Goal: Task Accomplishment & Management: Use online tool/utility

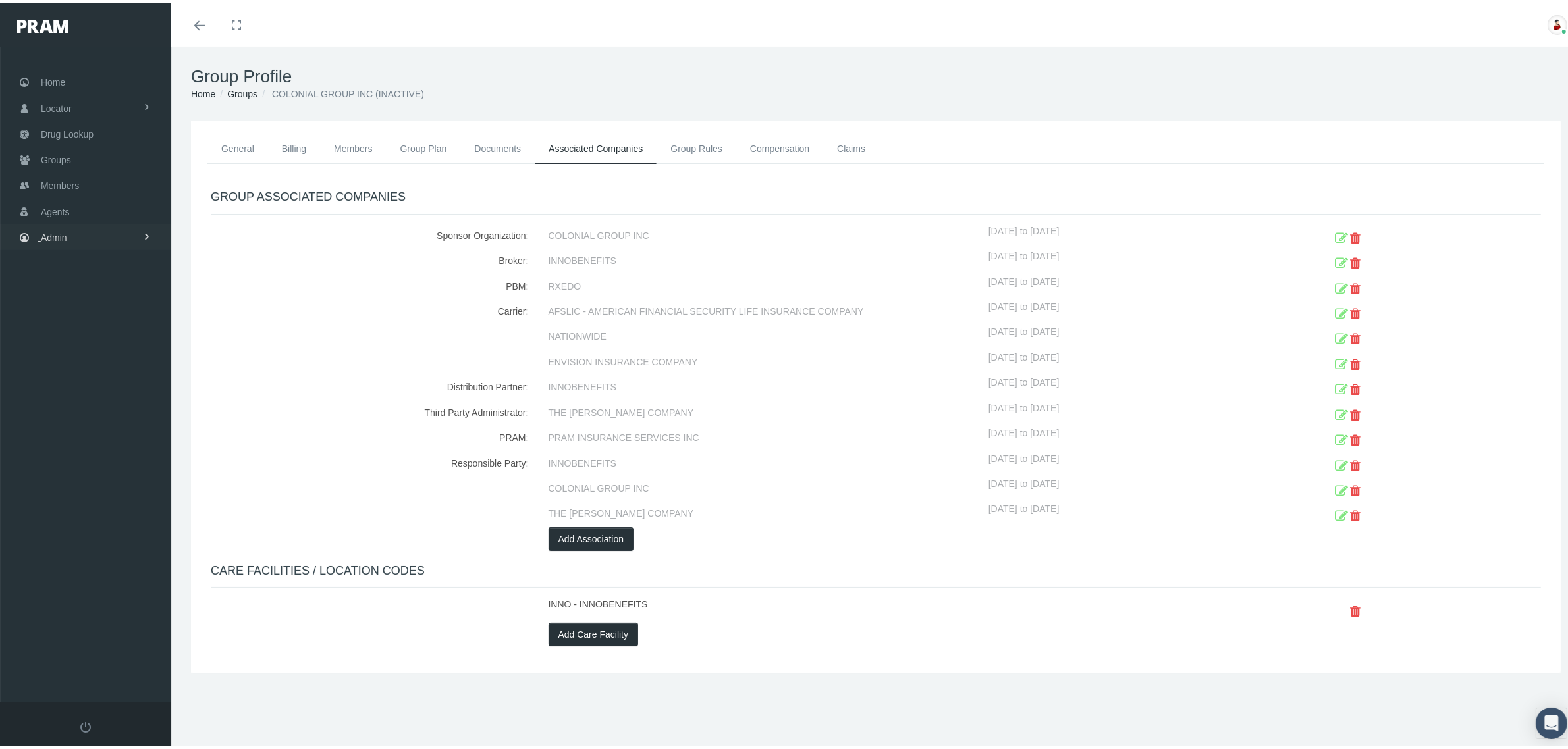
click at [126, 234] on link "Admin" at bounding box center [86, 234] width 171 height 25
click at [94, 495] on span "File Processing" at bounding box center [85, 504] width 63 height 23
click at [93, 520] on span "Import/Export" at bounding box center [79, 531] width 55 height 23
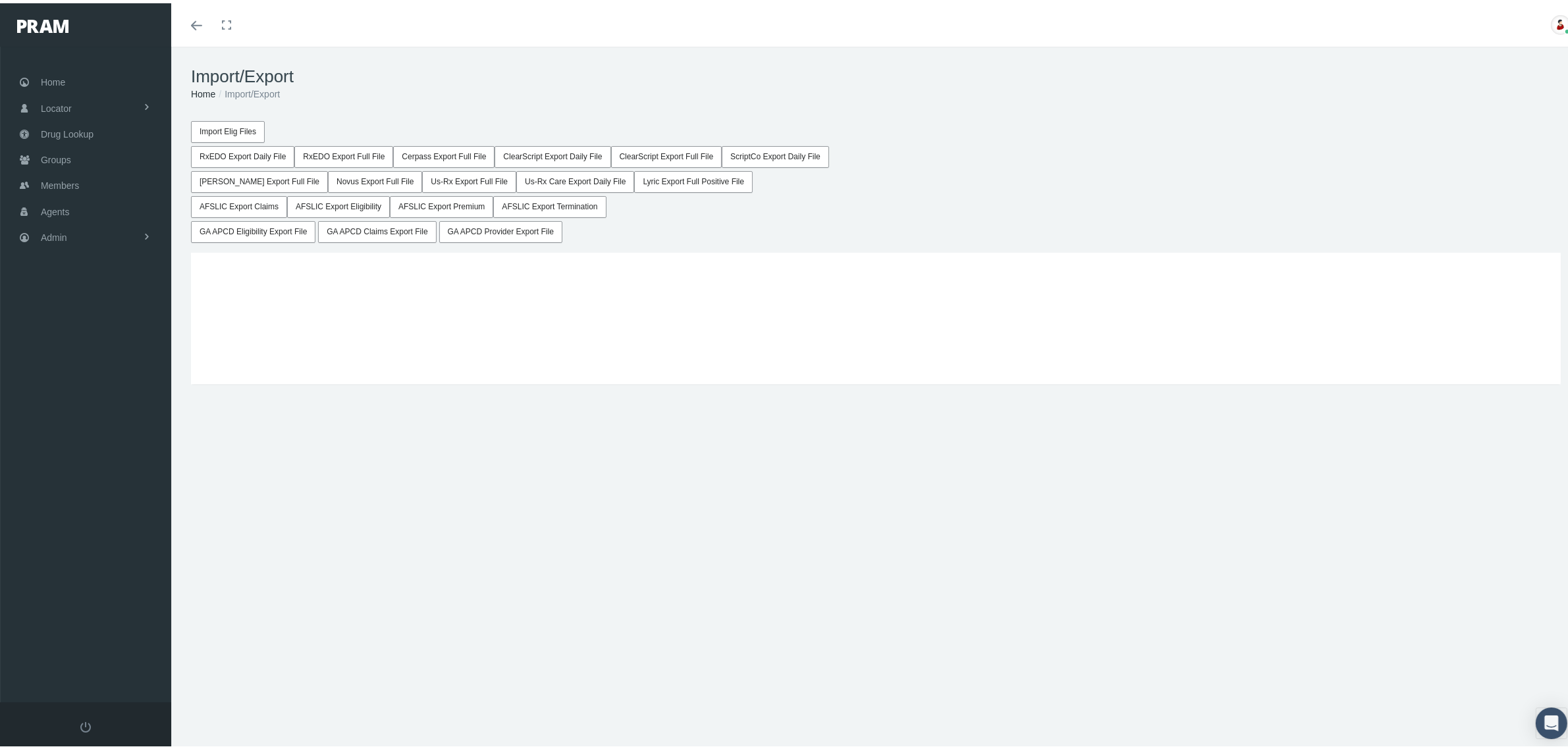
click at [258, 202] on button "AFSLIC Export Claims" at bounding box center [239, 204] width 96 height 22
click at [464, 204] on button "AFSLIC Export Premium" at bounding box center [442, 204] width 103 height 22
click at [251, 204] on button "AFSLIC Export Claims" at bounding box center [239, 204] width 96 height 22
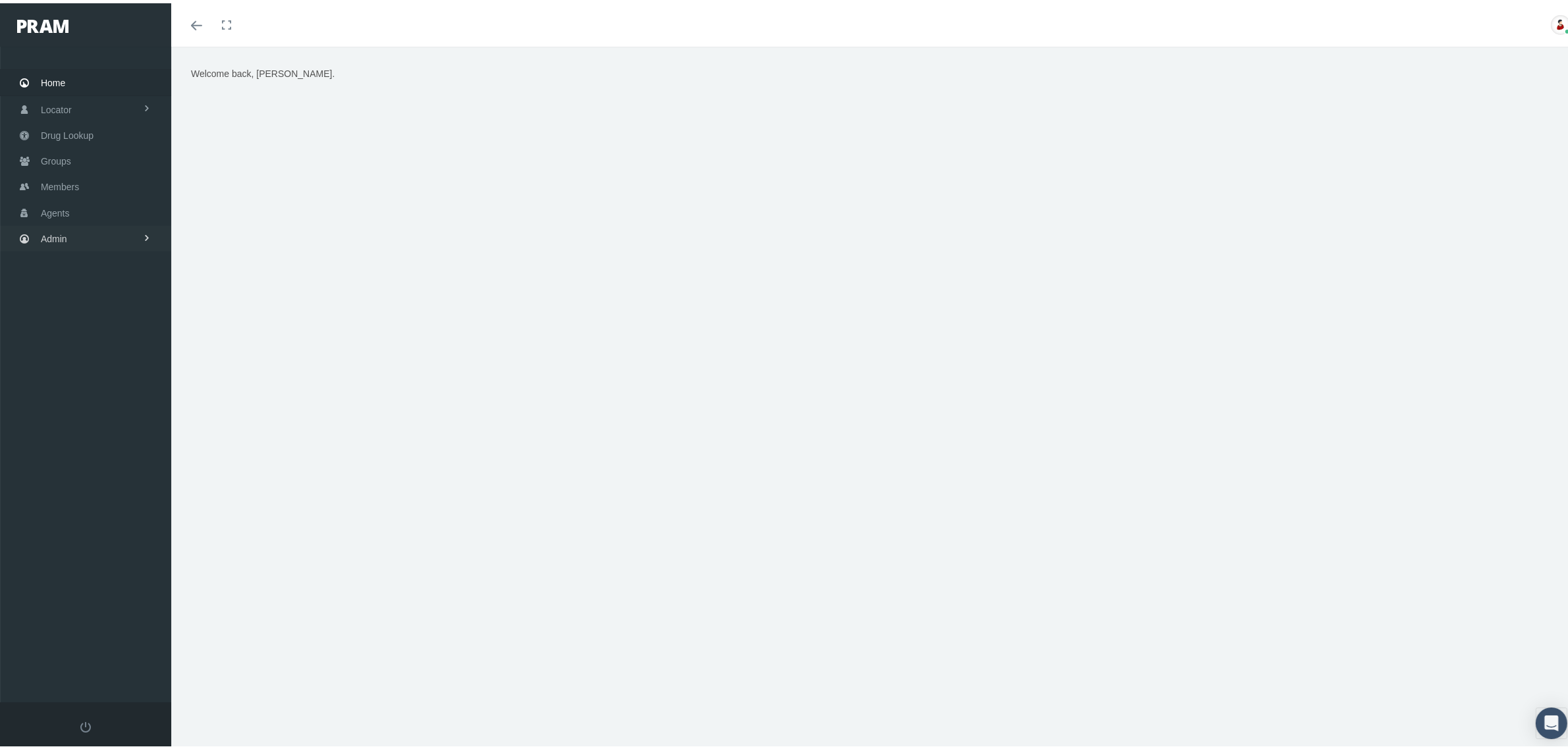
click at [93, 231] on link "Admin" at bounding box center [86, 236] width 171 height 25
click at [99, 520] on link "Reports" at bounding box center [86, 530] width 171 height 23
click at [90, 545] on link "Reports" at bounding box center [86, 557] width 171 height 23
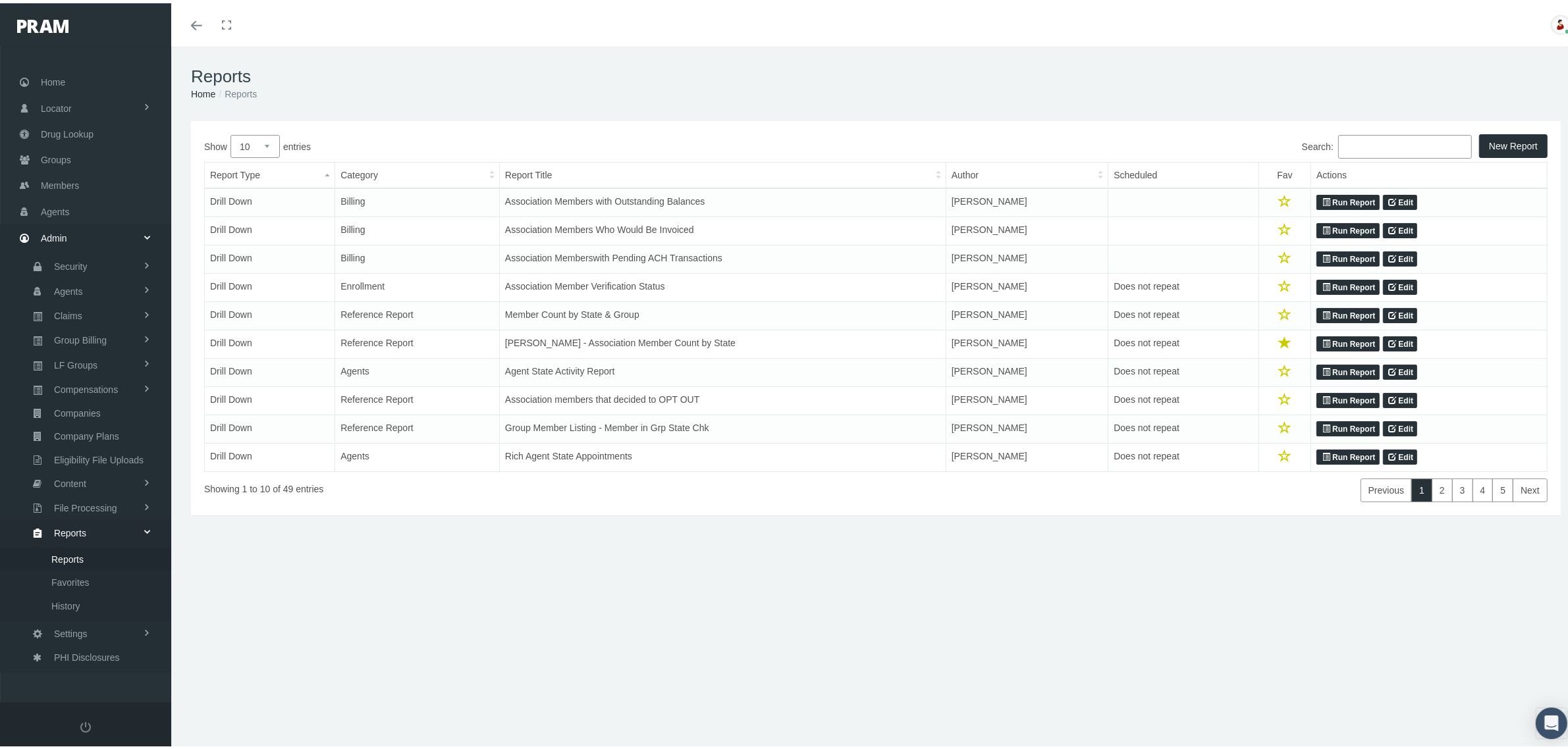
click at [1334, 201] on link "Run Report" at bounding box center [1348, 199] width 62 height 16
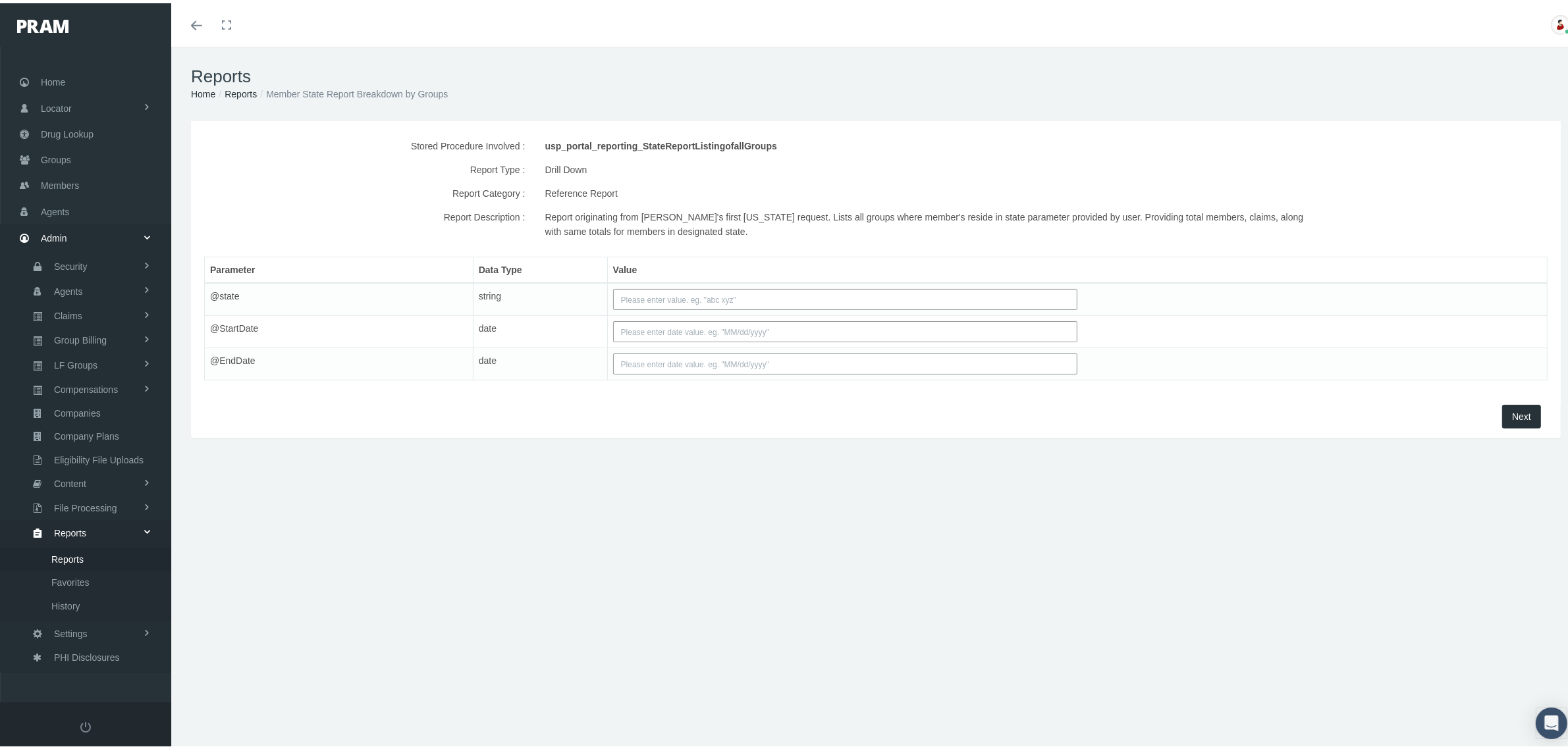
click at [695, 290] on input "text" at bounding box center [846, 296] width 464 height 21
type input "fl"
click at [705, 325] on input "text" at bounding box center [846, 329] width 464 height 21
click at [621, 362] on th "«" at bounding box center [623, 354] width 20 height 20
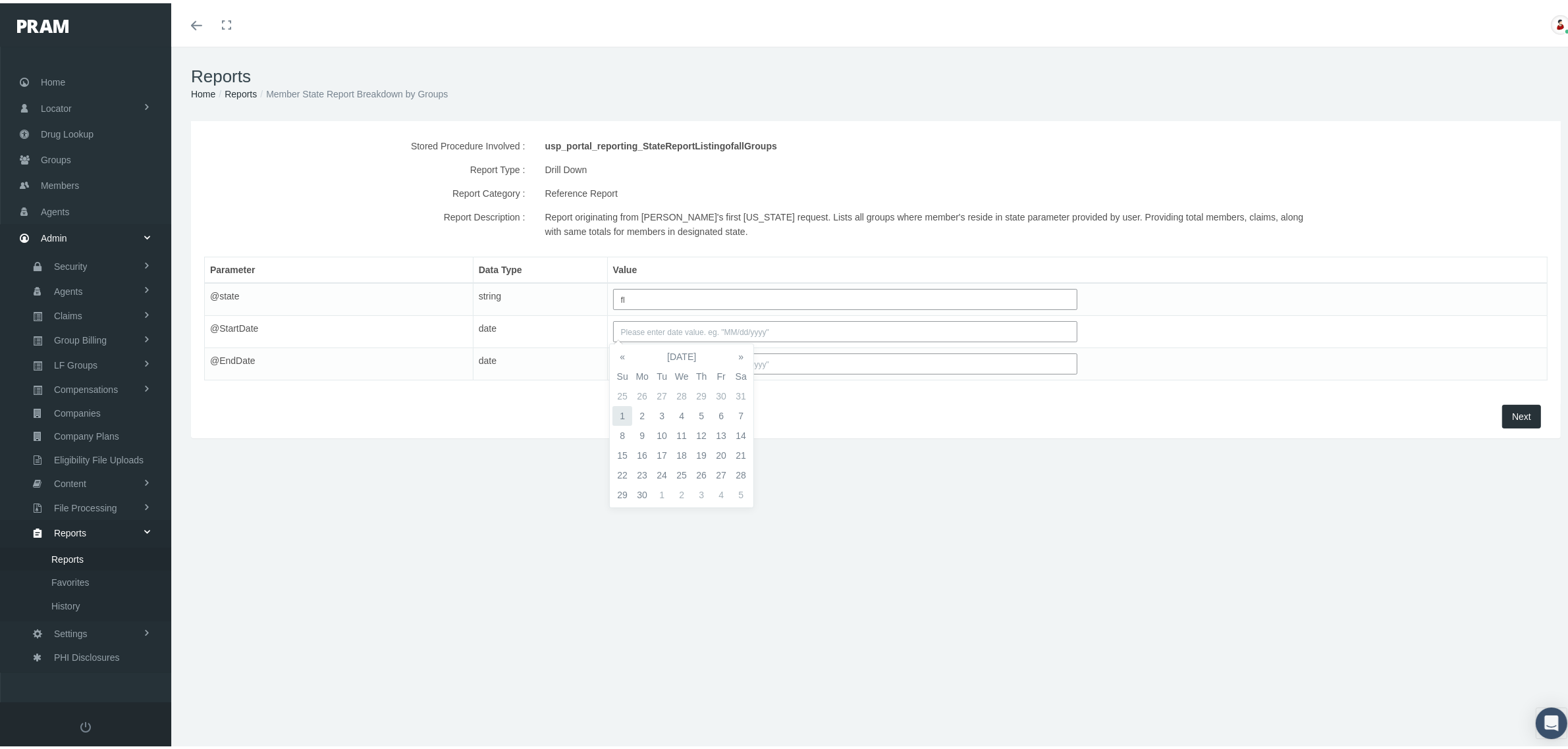
click at [620, 415] on td "1" at bounding box center [623, 413] width 20 height 20
type input "[DATE]"
click at [737, 504] on td "30" at bounding box center [741, 504] width 20 height 20
type input "[DATE]"
click at [1515, 412] on span "Next" at bounding box center [1521, 413] width 19 height 11
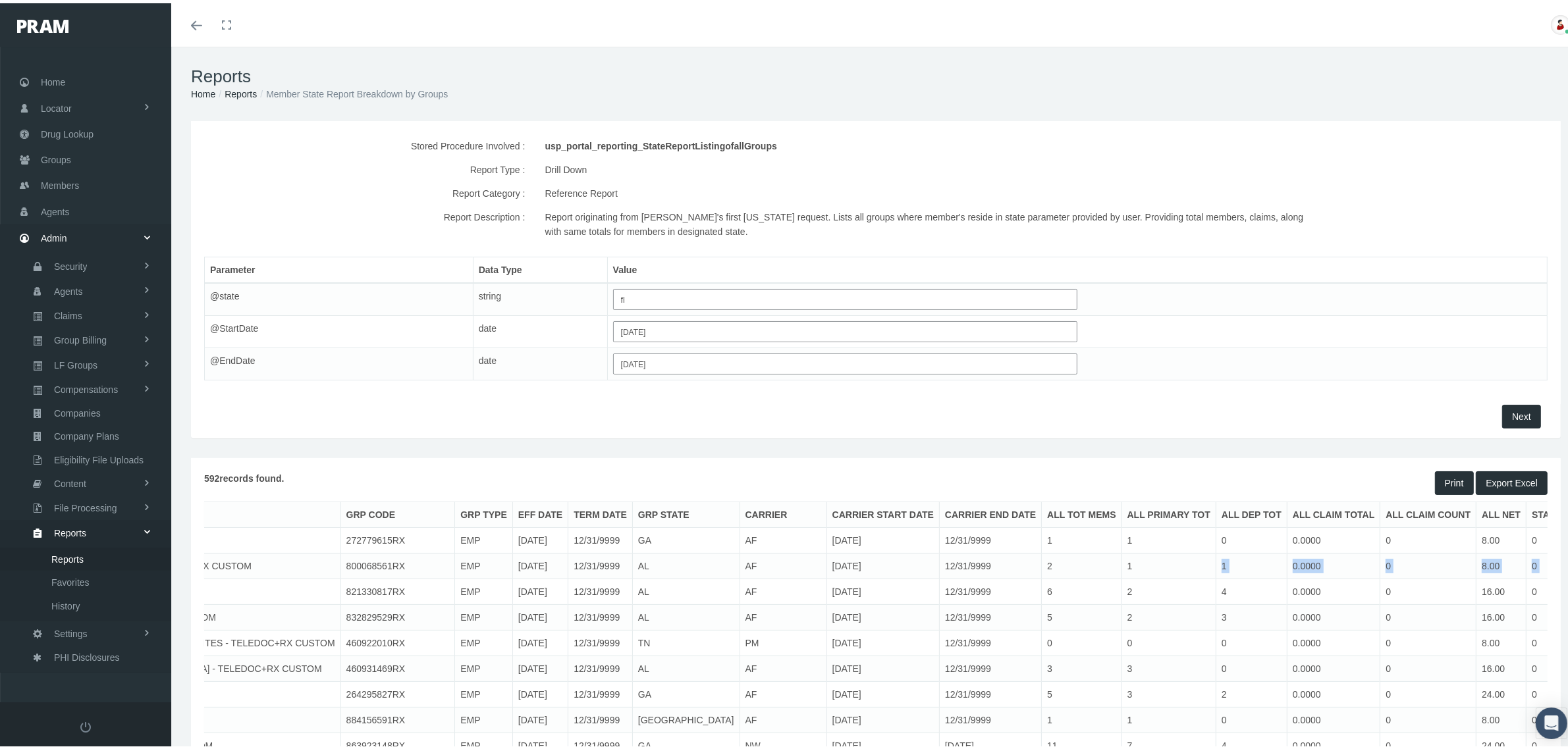
scroll to position [0, 749]
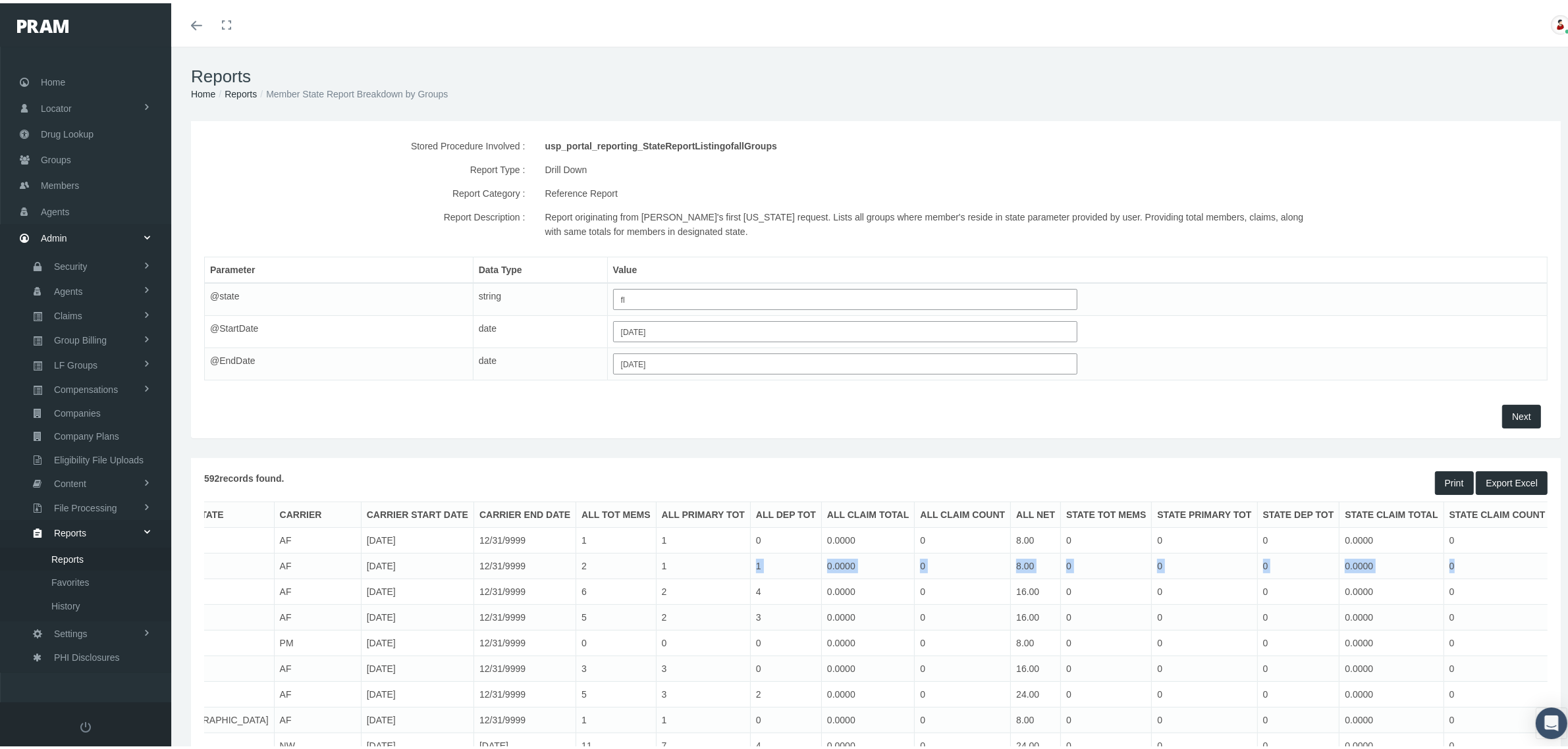
drag, startPoint x: 1395, startPoint y: 557, endPoint x: 1465, endPoint y: 567, distance: 70.7
click at [1465, 567] on tr "09 | HOLIDAY DEVELOPMENT - STATE PARK LLC - TELEDOC+RX CUSTOM 800068561RX EMP […" at bounding box center [534, 563] width 2157 height 25
click at [1443, 571] on td "0" at bounding box center [1497, 563] width 108 height 25
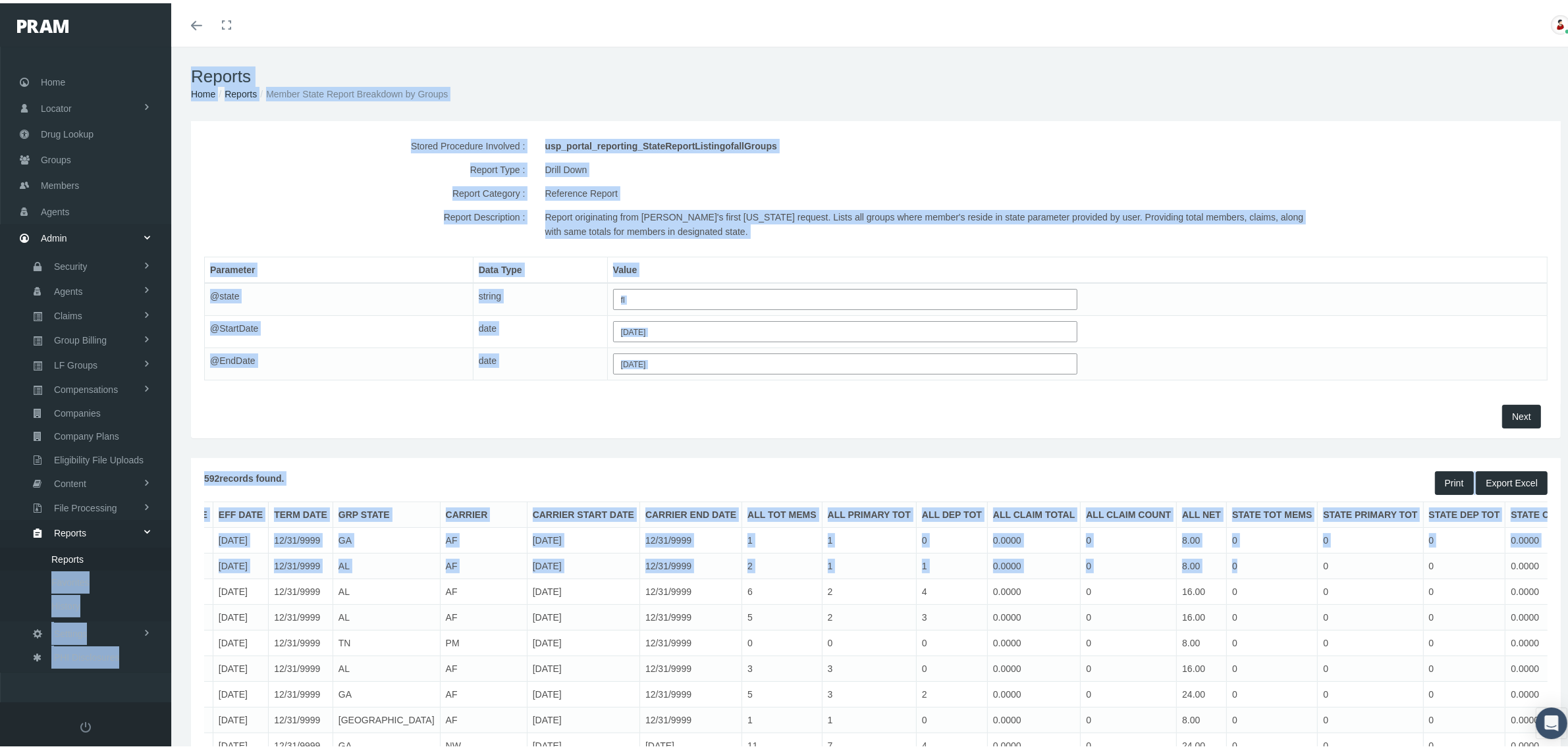
scroll to position [0, 0]
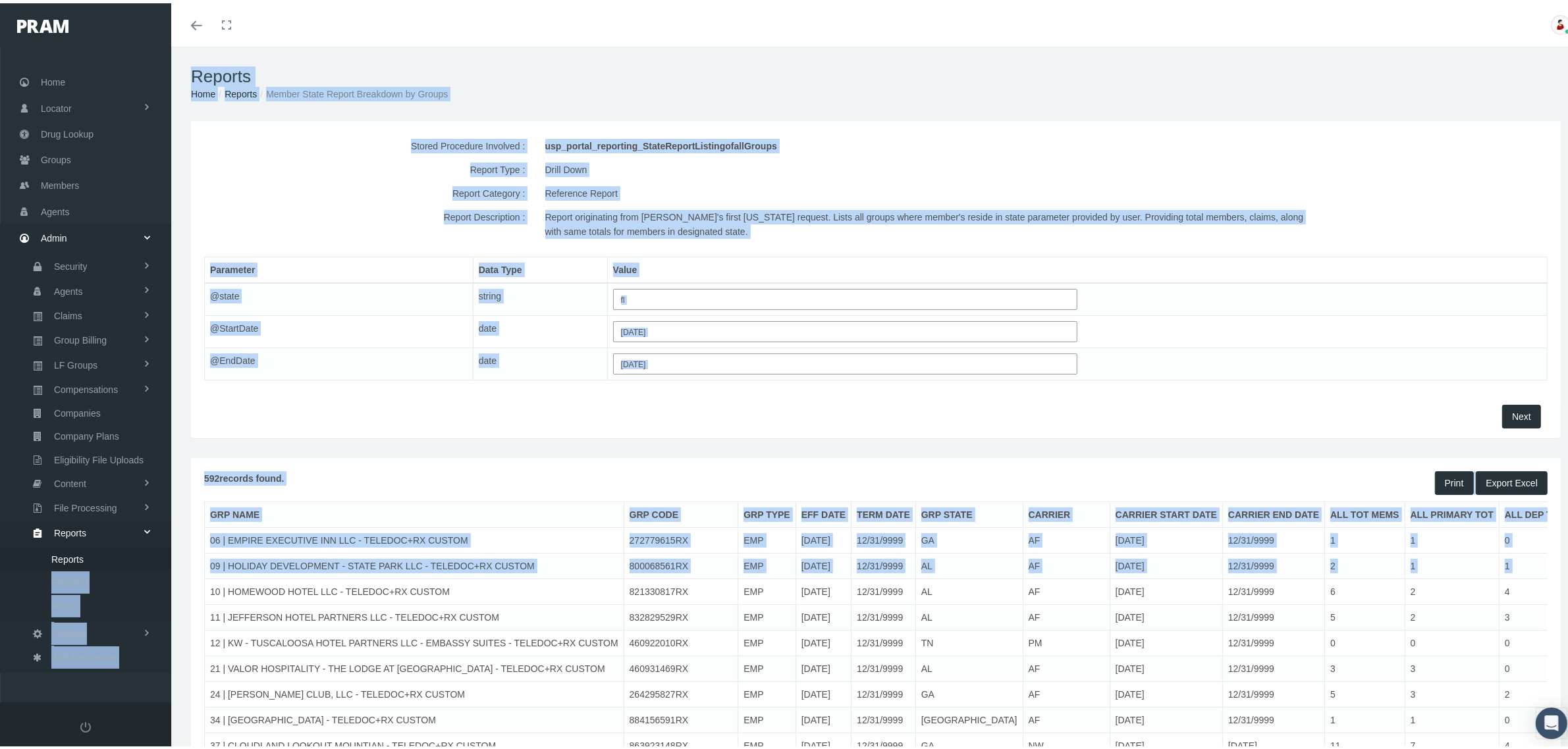
drag, startPoint x: 1005, startPoint y: 567, endPoint x: 146, endPoint y: 552, distance: 859.1
click at [362, 530] on td "06 | EMPIRE EXECUTIVE INN LLC - TELEDOC+RX CUSTOM" at bounding box center [414, 538] width 420 height 25
